Goal: Task Accomplishment & Management: Manage account settings

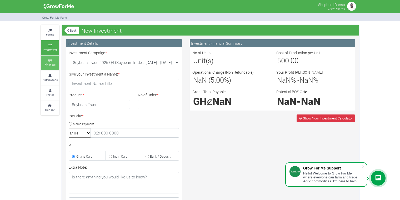
click at [54, 62] on link "Finances" at bounding box center [50, 62] width 18 height 14
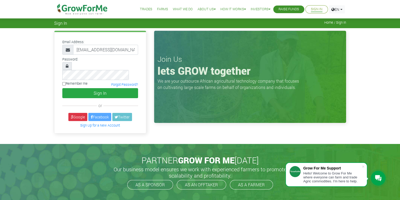
click at [64, 82] on input "Remember me" at bounding box center [63, 83] width 3 height 3
checkbox input "true"
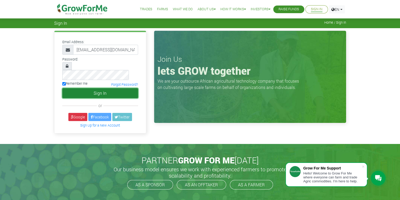
click at [81, 88] on button "Sign In" at bounding box center [100, 93] width 76 height 10
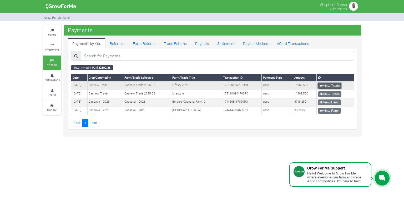
click at [331, 86] on link "View Trade" at bounding box center [329, 86] width 23 height 6
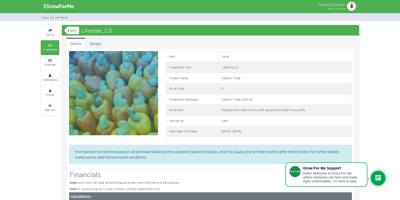
click at [97, 42] on link "Stages" at bounding box center [95, 43] width 20 height 11
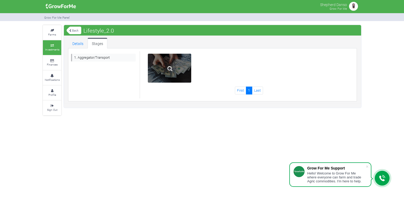
click at [159, 64] on div at bounding box center [169, 68] width 43 height 29
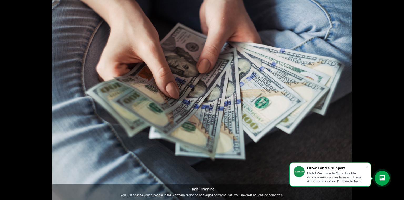
click at [159, 64] on img at bounding box center [202, 100] width 300 height 200
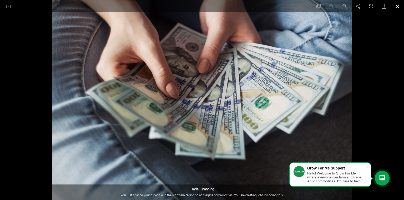
click at [396, 6] on button "Close gallery" at bounding box center [397, 6] width 13 height 12
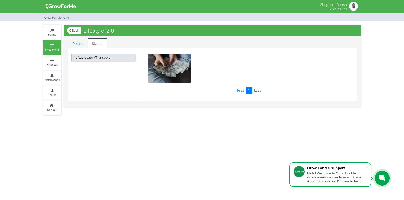
click at [98, 57] on link "1. Aggregator/Transport" at bounding box center [103, 58] width 65 height 8
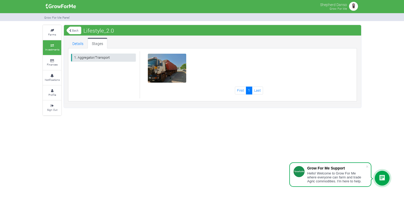
click at [93, 59] on link "1. Aggregator/Transport" at bounding box center [103, 58] width 65 height 8
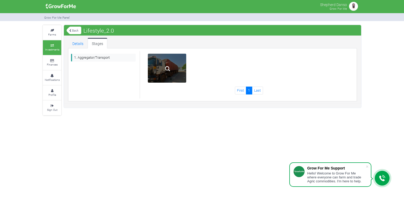
click at [167, 76] on img at bounding box center [167, 68] width 17 height 17
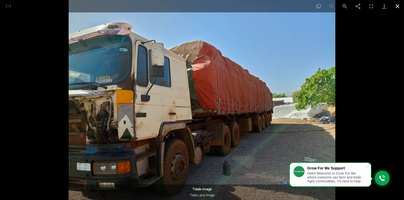
click at [399, 6] on button "Close gallery" at bounding box center [397, 6] width 13 height 12
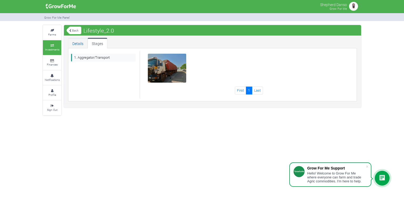
click at [75, 42] on link "Details" at bounding box center [77, 43] width 19 height 11
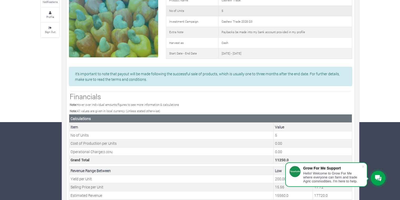
scroll to position [163, 0]
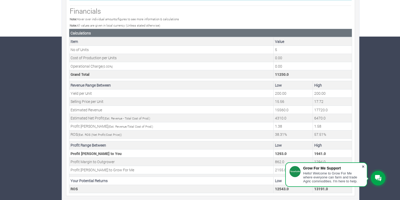
click at [364, 165] on span at bounding box center [362, 166] width 5 height 5
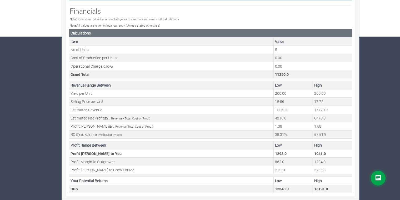
click at [306, 13] on h3 "Financials" at bounding box center [210, 11] width 281 height 8
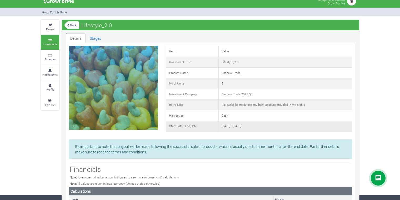
scroll to position [0, 0]
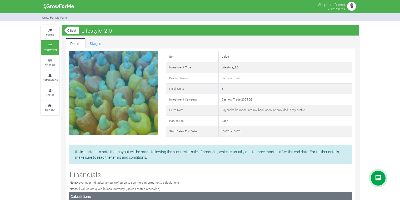
click at [71, 31] on link "Back" at bounding box center [71, 30] width 15 height 9
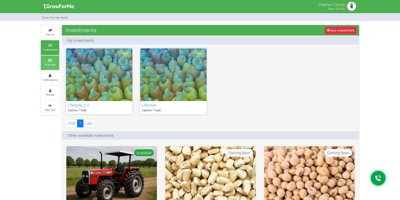
click at [53, 65] on small "Finances" at bounding box center [50, 65] width 11 height 4
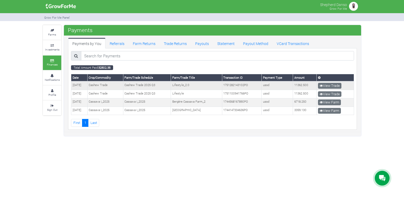
click at [191, 85] on td "Lifestyle_2.0" at bounding box center [196, 85] width 51 height 8
click at [119, 42] on link "Referrals" at bounding box center [116, 43] width 23 height 11
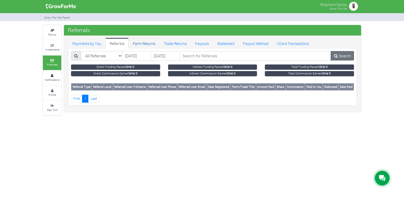
click at [143, 43] on link "Farm Returns" at bounding box center [144, 43] width 31 height 11
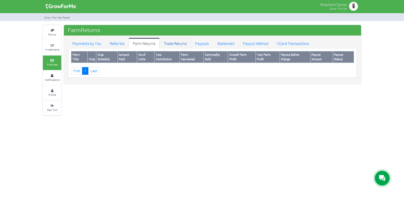
click at [173, 43] on link "Trade Returns" at bounding box center [175, 43] width 31 height 11
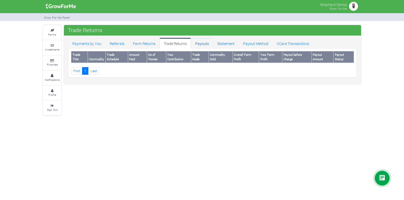
click at [200, 43] on link "Payouts" at bounding box center [202, 43] width 22 height 11
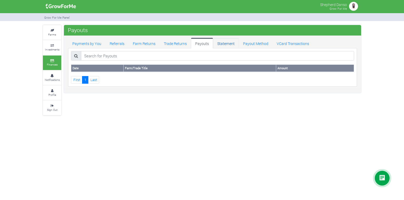
click at [225, 41] on link "Statement" at bounding box center [226, 43] width 26 height 11
click at [257, 42] on link "Payout Method" at bounding box center [256, 43] width 34 height 11
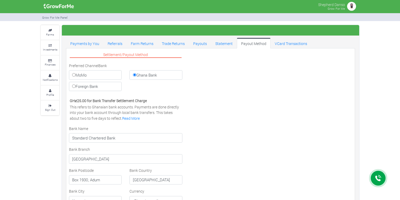
select select "GHS"
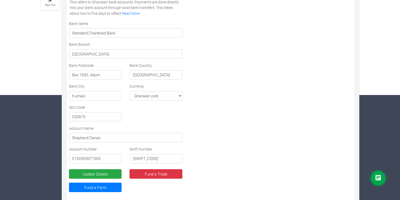
scroll to position [105, 0]
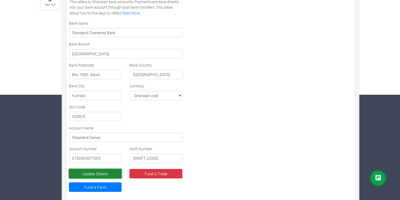
click at [104, 171] on button "Update Details" at bounding box center [95, 173] width 53 height 9
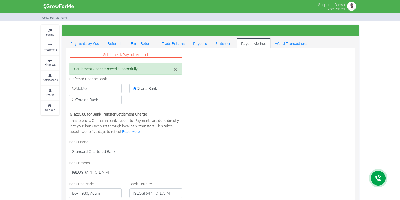
select select "GHS"
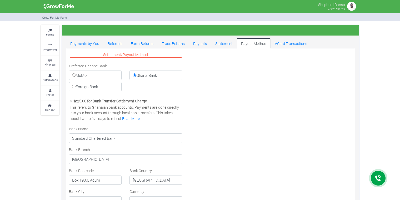
click at [103, 73] on label "MoMo" at bounding box center [95, 74] width 53 height 9
click at [75, 73] on input "MoMo" at bounding box center [73, 74] width 3 height 3
radio input "true"
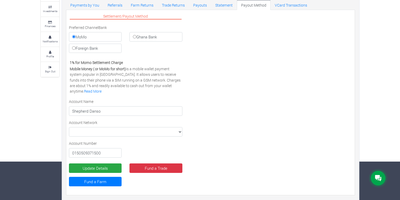
scroll to position [39, 0]
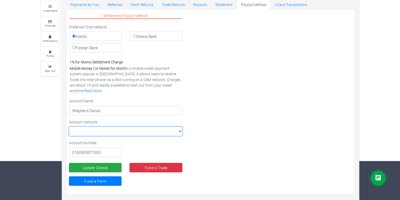
click at [142, 130] on select "MTN VODAFONE AIRTEL TIGO" at bounding box center [125, 130] width 113 height 9
select select "VODAFONE"
click at [69, 126] on select "MTN VODAFONE AIRTEL TIGO" at bounding box center [125, 130] width 113 height 9
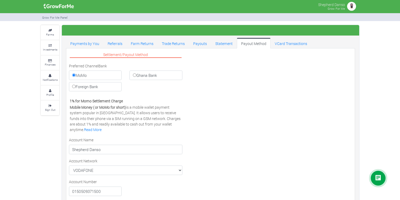
click at [139, 74] on label "Ghana Bank" at bounding box center [155, 74] width 53 height 9
click at [136, 74] on input "Ghana Bank" at bounding box center [134, 74] width 3 height 3
radio input "true"
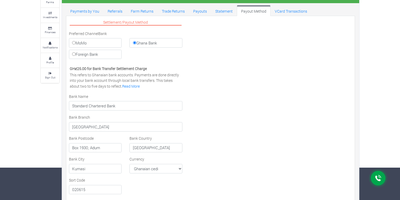
scroll to position [32, 0]
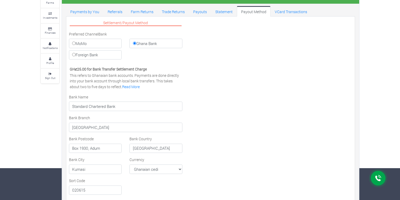
click at [85, 56] on label "Foreign Bank" at bounding box center [95, 54] width 53 height 9
click at [75, 56] on input "Foreign Bank" at bounding box center [73, 54] width 3 height 3
radio input "true"
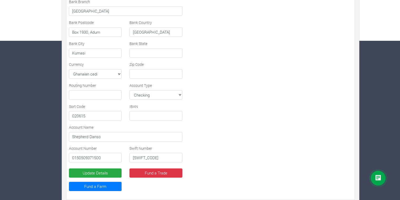
scroll to position [164, 0]
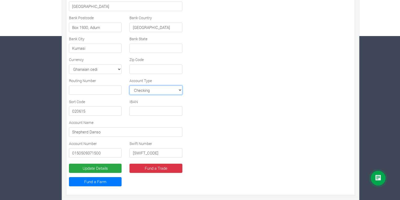
click at [162, 90] on select "Checking Savings MMA Checking MMA Savings" at bounding box center [155, 89] width 53 height 9
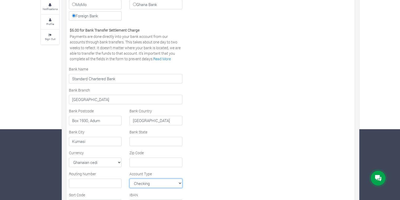
scroll to position [0, 0]
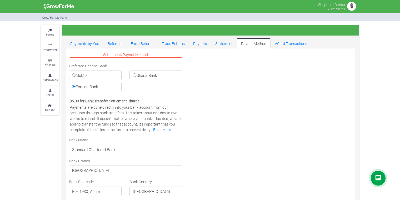
click at [141, 76] on label "Ghana Bank" at bounding box center [155, 74] width 53 height 9
click at [136, 76] on input "Ghana Bank" at bounding box center [134, 74] width 3 height 3
radio input "true"
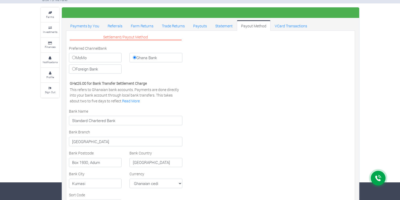
scroll to position [18, 0]
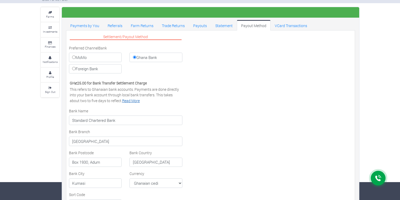
click at [131, 101] on link "Read More" at bounding box center [131, 100] width 18 height 5
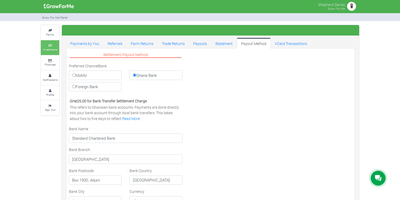
click at [54, 50] on small "Investments" at bounding box center [50, 50] width 14 height 4
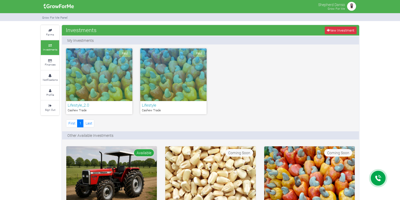
click at [49, 36] on small "Farms" at bounding box center [50, 35] width 8 height 4
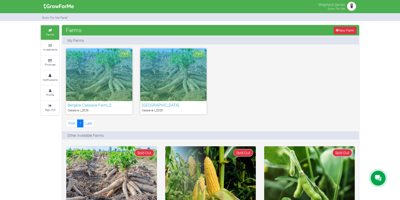
click at [115, 65] on div "Paid" at bounding box center [99, 74] width 66 height 53
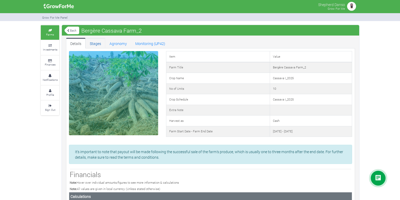
click at [95, 42] on link "Stages" at bounding box center [95, 43] width 20 height 11
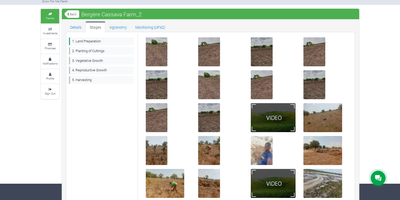
scroll to position [38, 0]
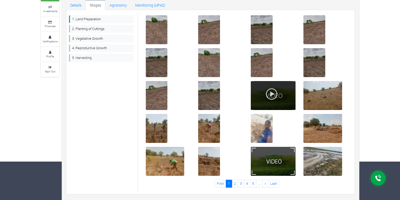
click at [278, 92] on div at bounding box center [273, 95] width 45 height 29
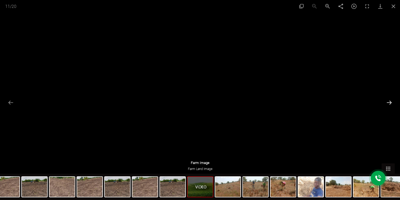
click at [388, 101] on button "Next slide" at bounding box center [388, 102] width 11 height 10
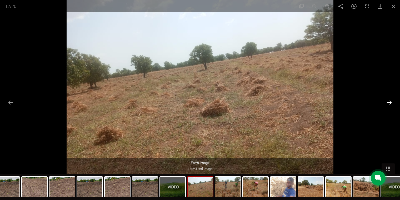
click at [388, 101] on button "Next slide" at bounding box center [388, 102] width 11 height 10
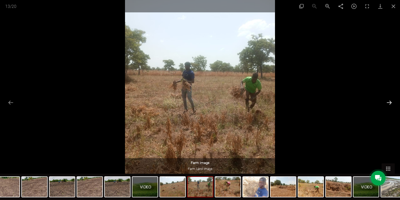
click at [388, 101] on button "Next slide" at bounding box center [388, 102] width 11 height 10
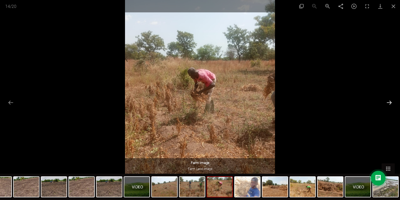
click at [388, 101] on button "Next slide" at bounding box center [388, 102] width 11 height 10
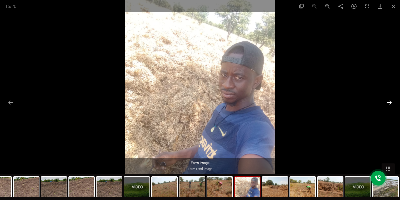
click at [388, 101] on button "Next slide" at bounding box center [388, 102] width 11 height 10
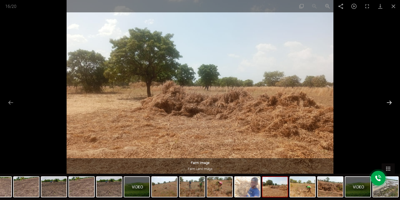
click at [388, 101] on button "Next slide" at bounding box center [388, 102] width 11 height 10
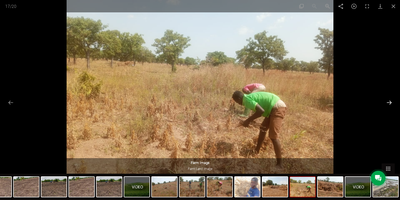
click at [388, 101] on button "Next slide" at bounding box center [388, 102] width 11 height 10
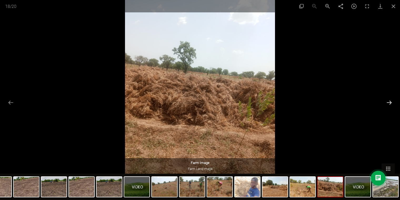
click at [388, 101] on button "Next slide" at bounding box center [388, 102] width 11 height 10
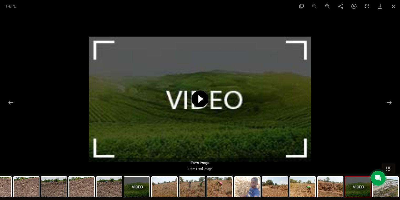
click at [200, 104] on span at bounding box center [199, 98] width 17 height 17
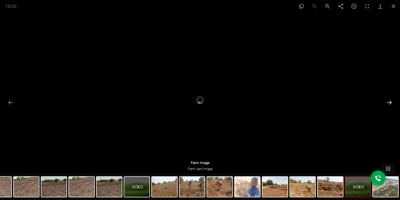
click at [391, 102] on button "Next slide" at bounding box center [388, 102] width 11 height 10
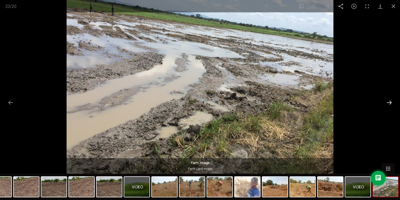
click at [391, 102] on button "Next slide" at bounding box center [388, 102] width 11 height 10
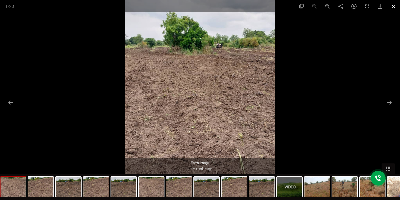
click at [394, 5] on button "Close gallery" at bounding box center [392, 6] width 13 height 12
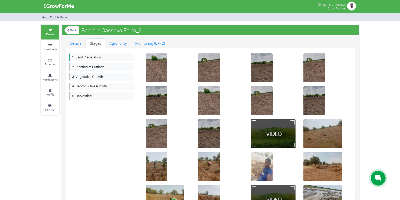
scroll to position [0, 0]
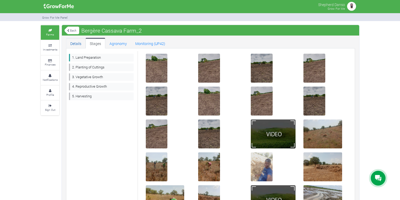
click at [77, 43] on link "Details" at bounding box center [75, 43] width 19 height 11
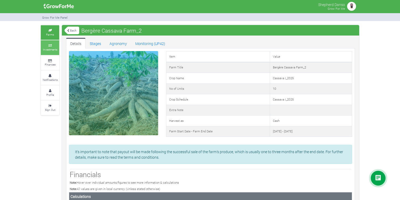
click at [52, 47] on link "Investments" at bounding box center [50, 47] width 18 height 14
